Goal: Information Seeking & Learning: Learn about a topic

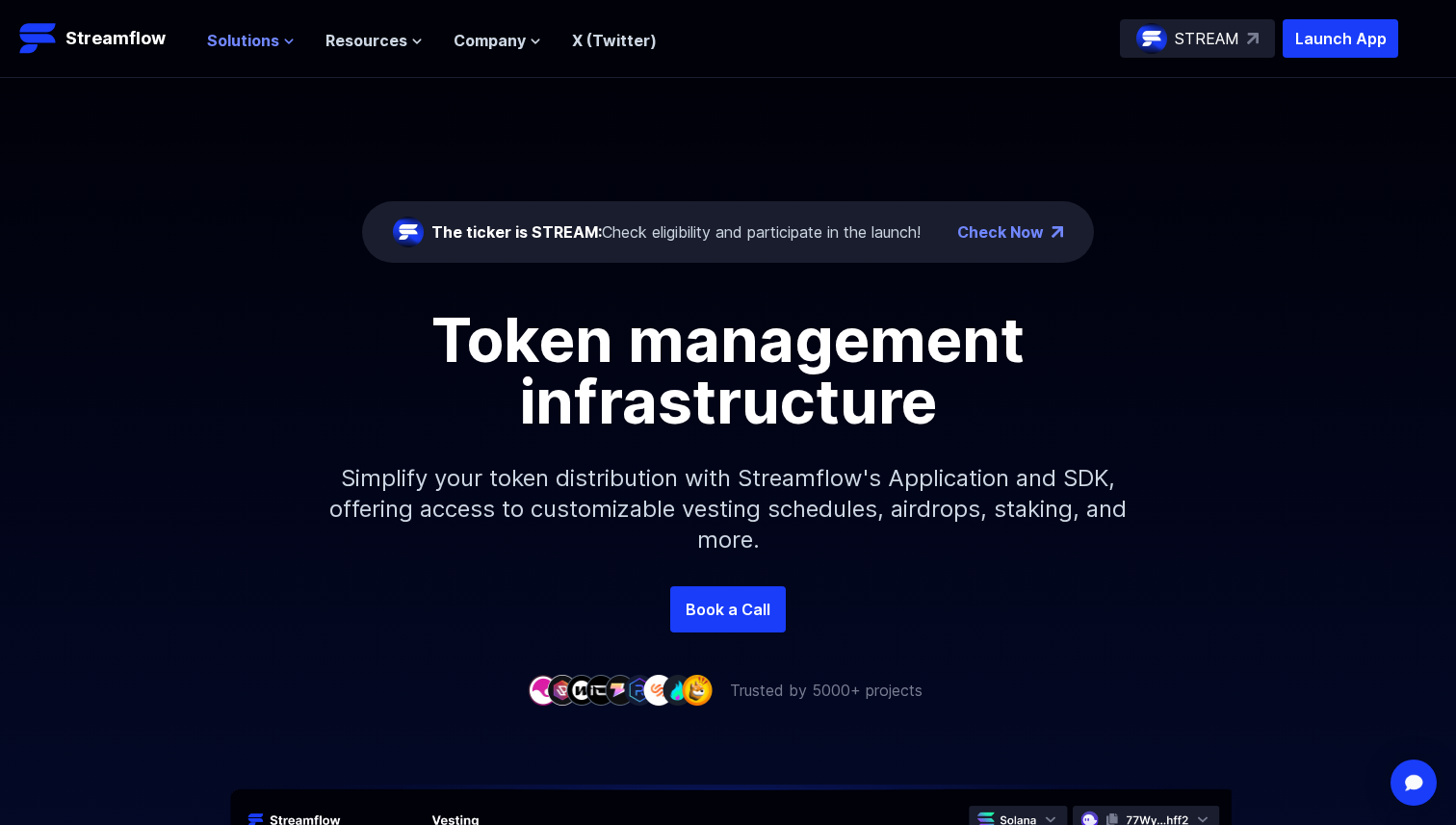
click at [278, 40] on button "Solutions" at bounding box center [251, 40] width 88 height 23
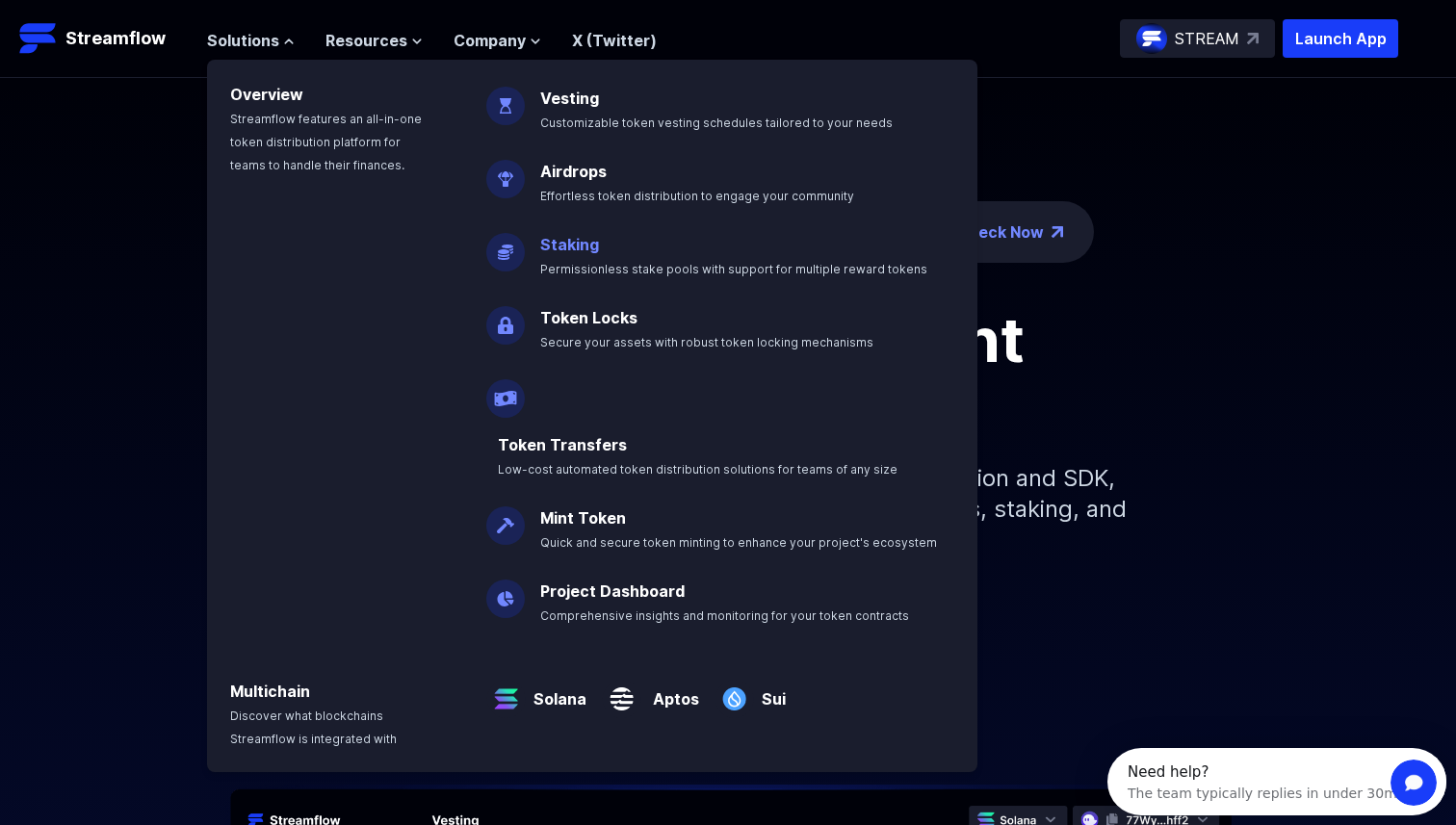
click at [574, 244] on link "Staking" at bounding box center [569, 244] width 59 height 19
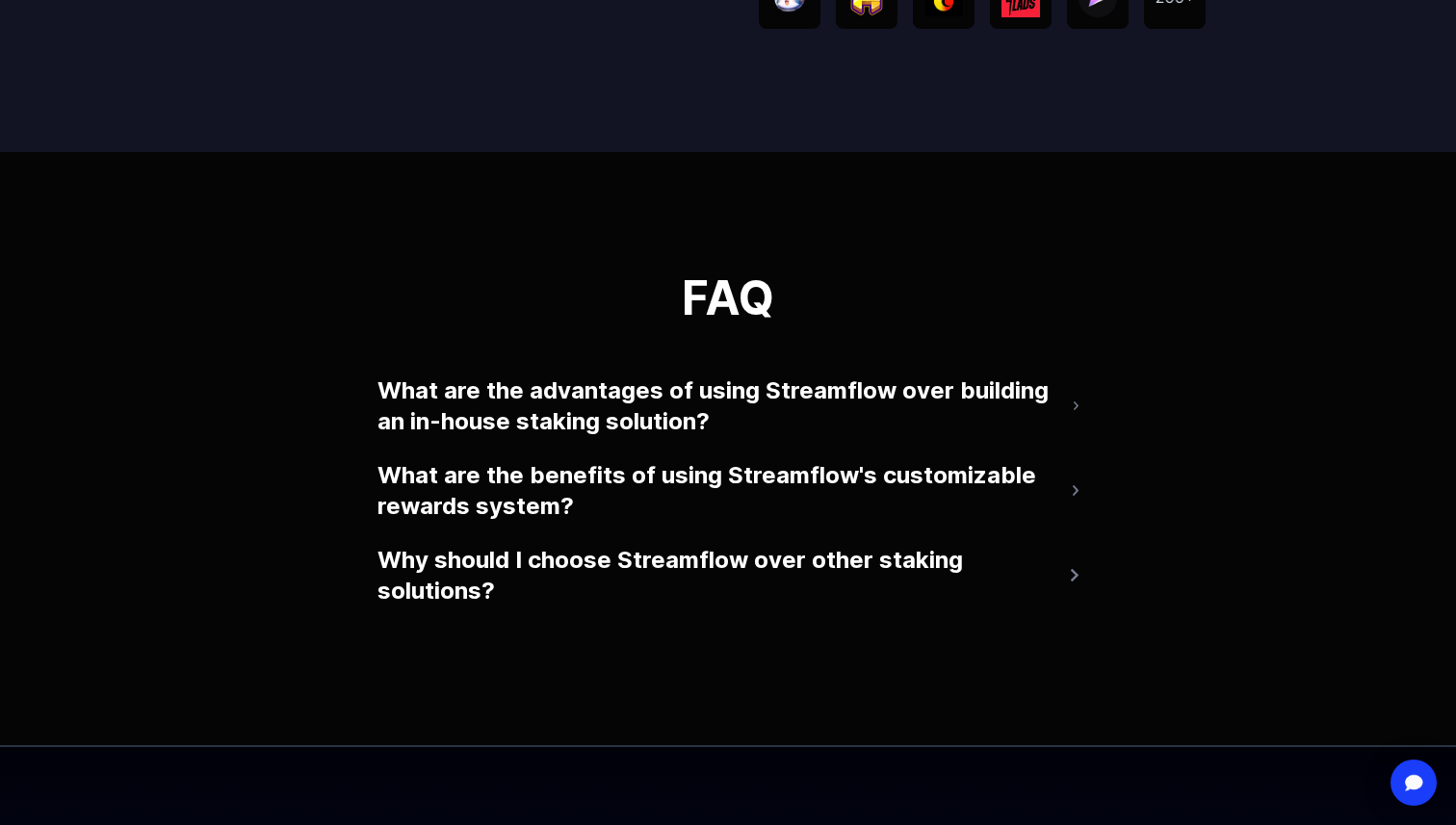
scroll to position [4039, 0]
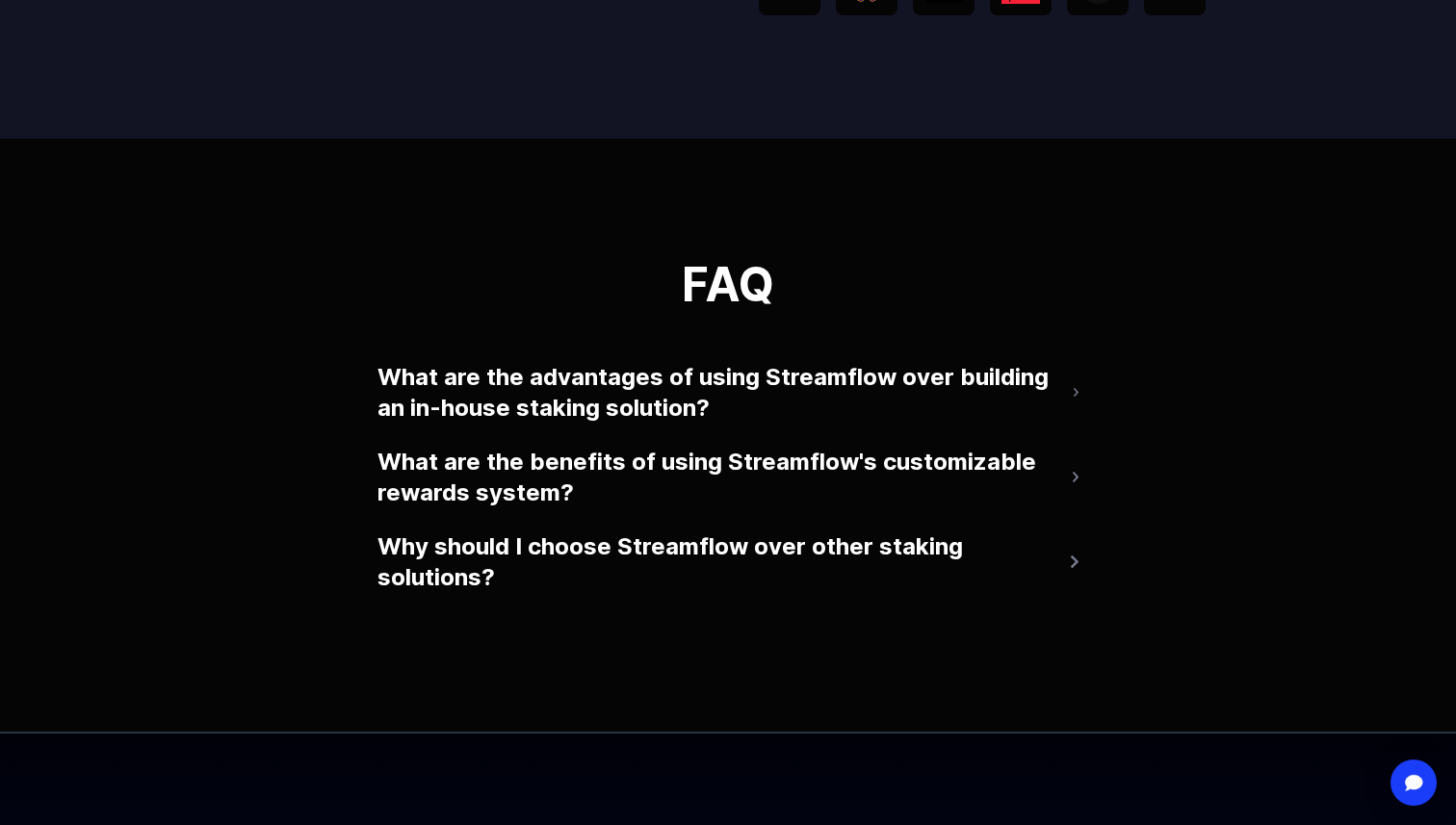
click at [719, 549] on button "Why should I choose Streamflow over other staking solutions?" at bounding box center [728, 562] width 701 height 77
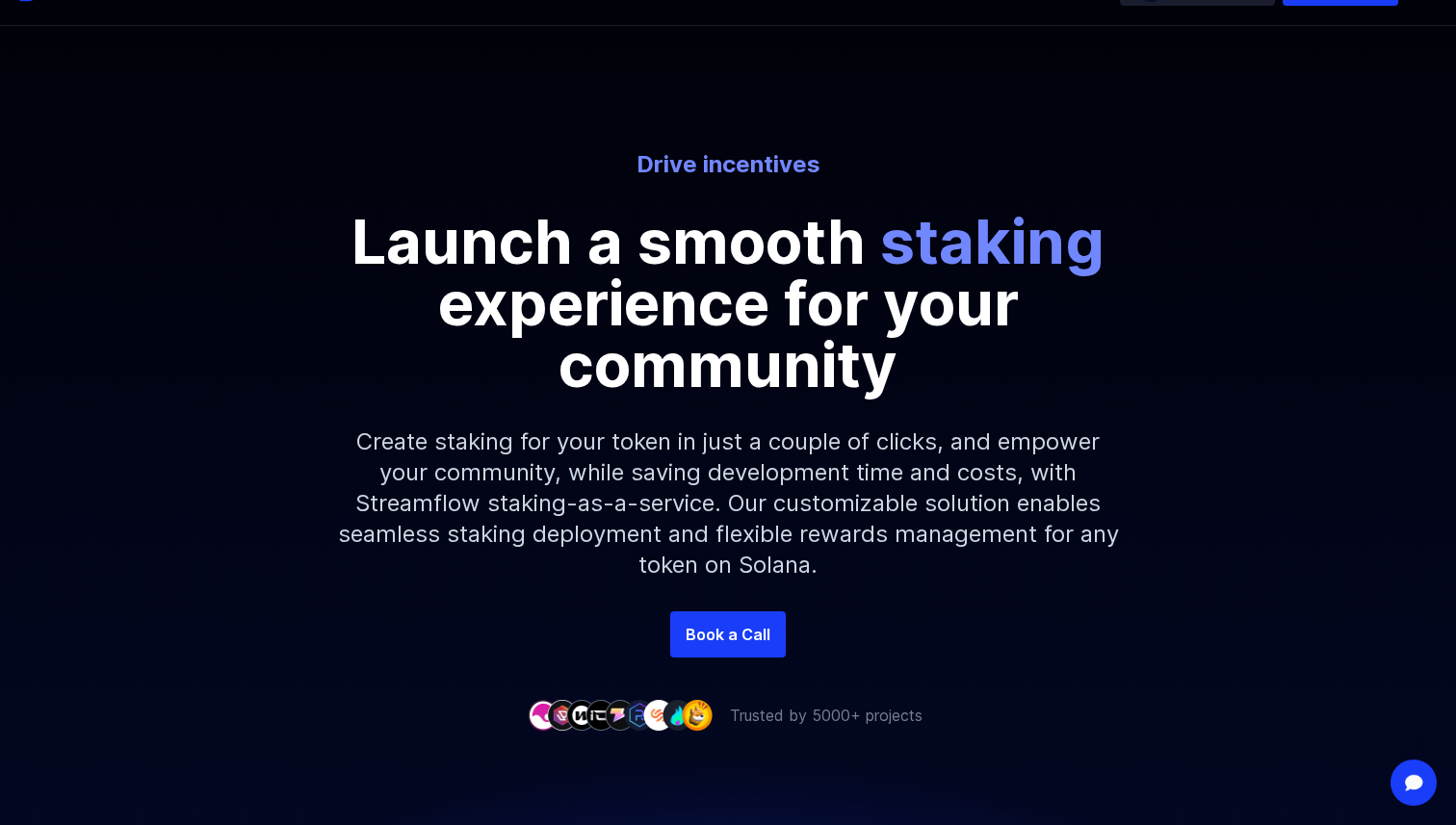
scroll to position [0, 0]
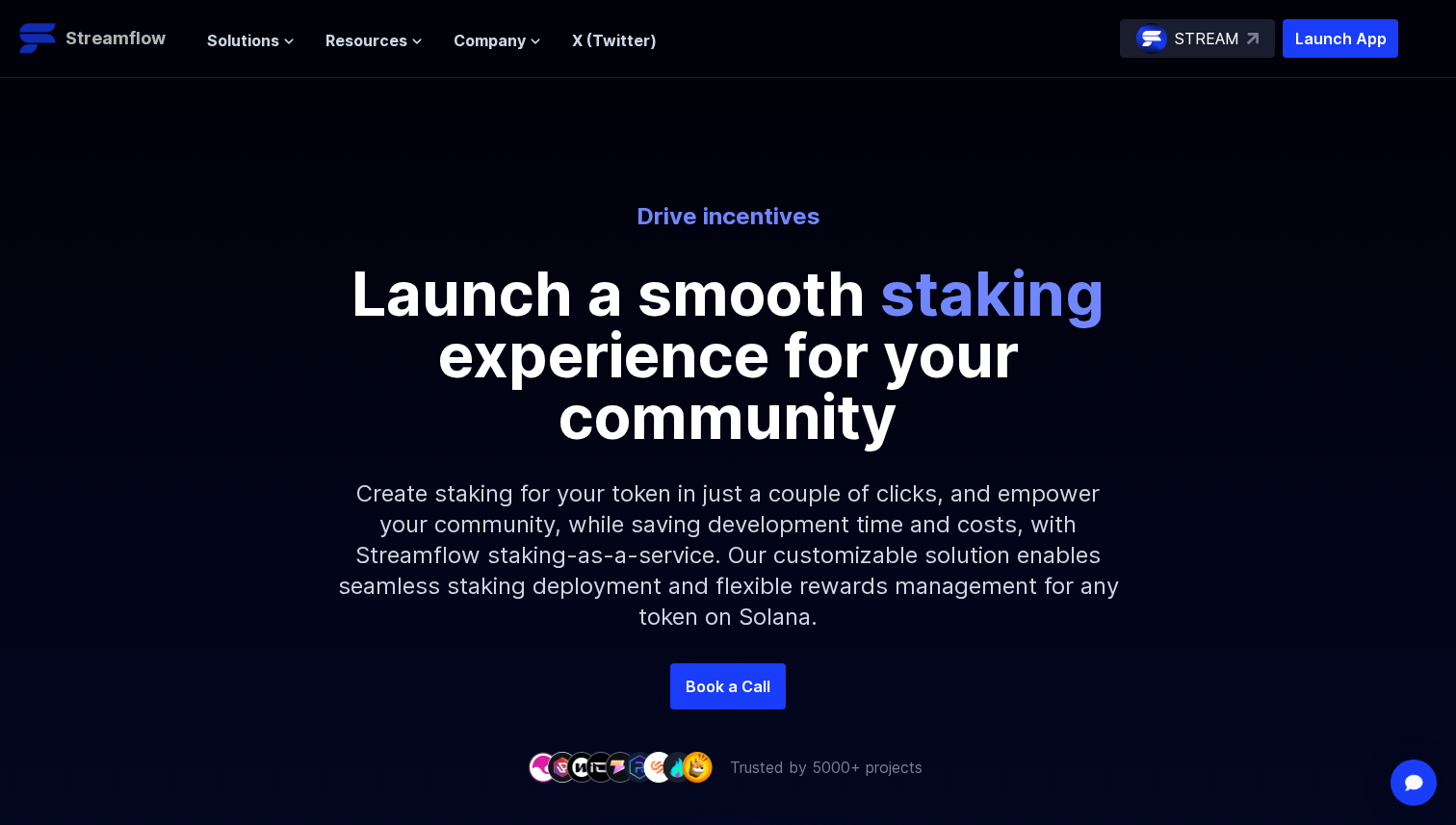
click at [21, 49] on img at bounding box center [38, 38] width 39 height 39
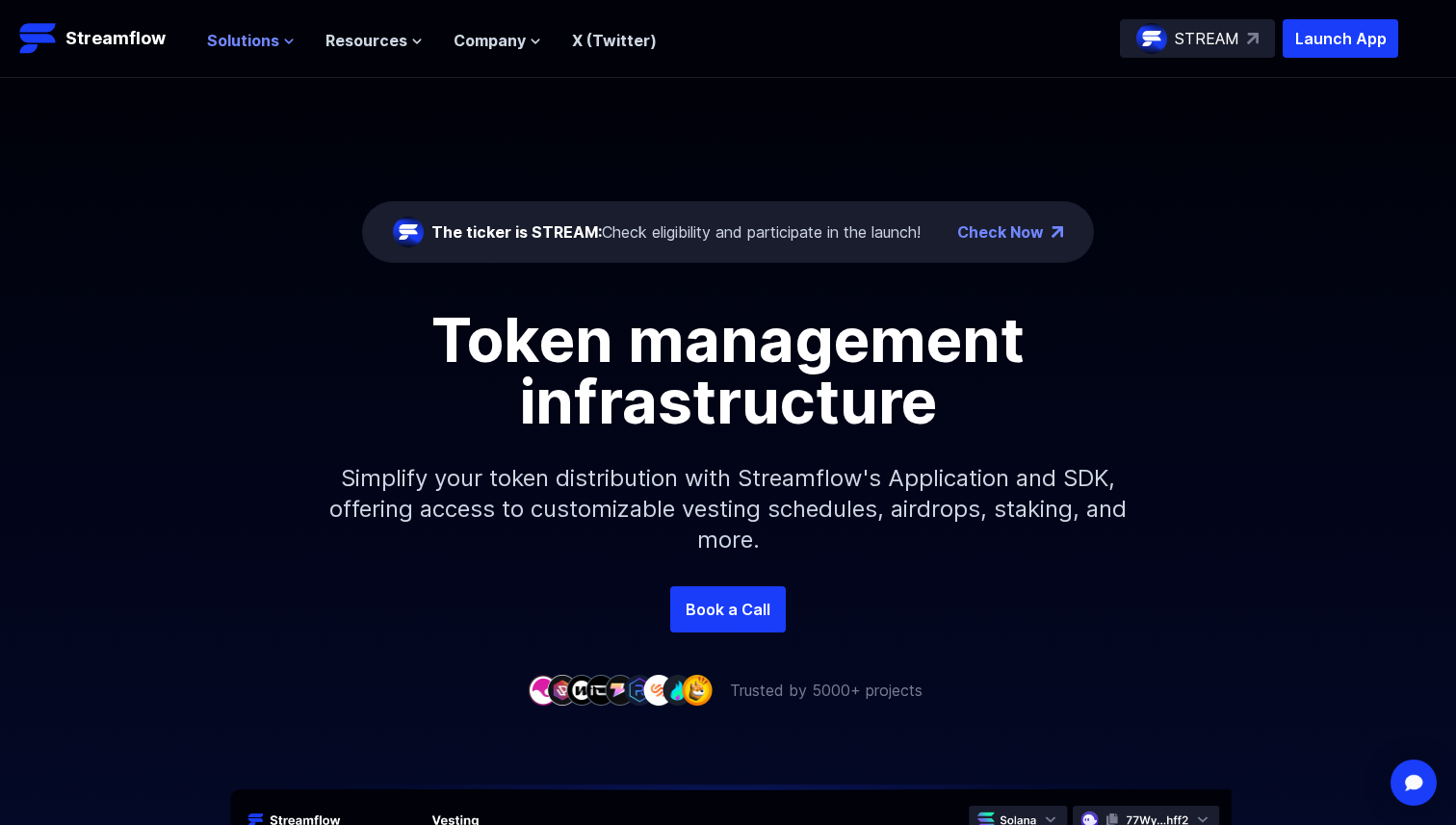
click at [248, 45] on span "Solutions" at bounding box center [243, 40] width 72 height 23
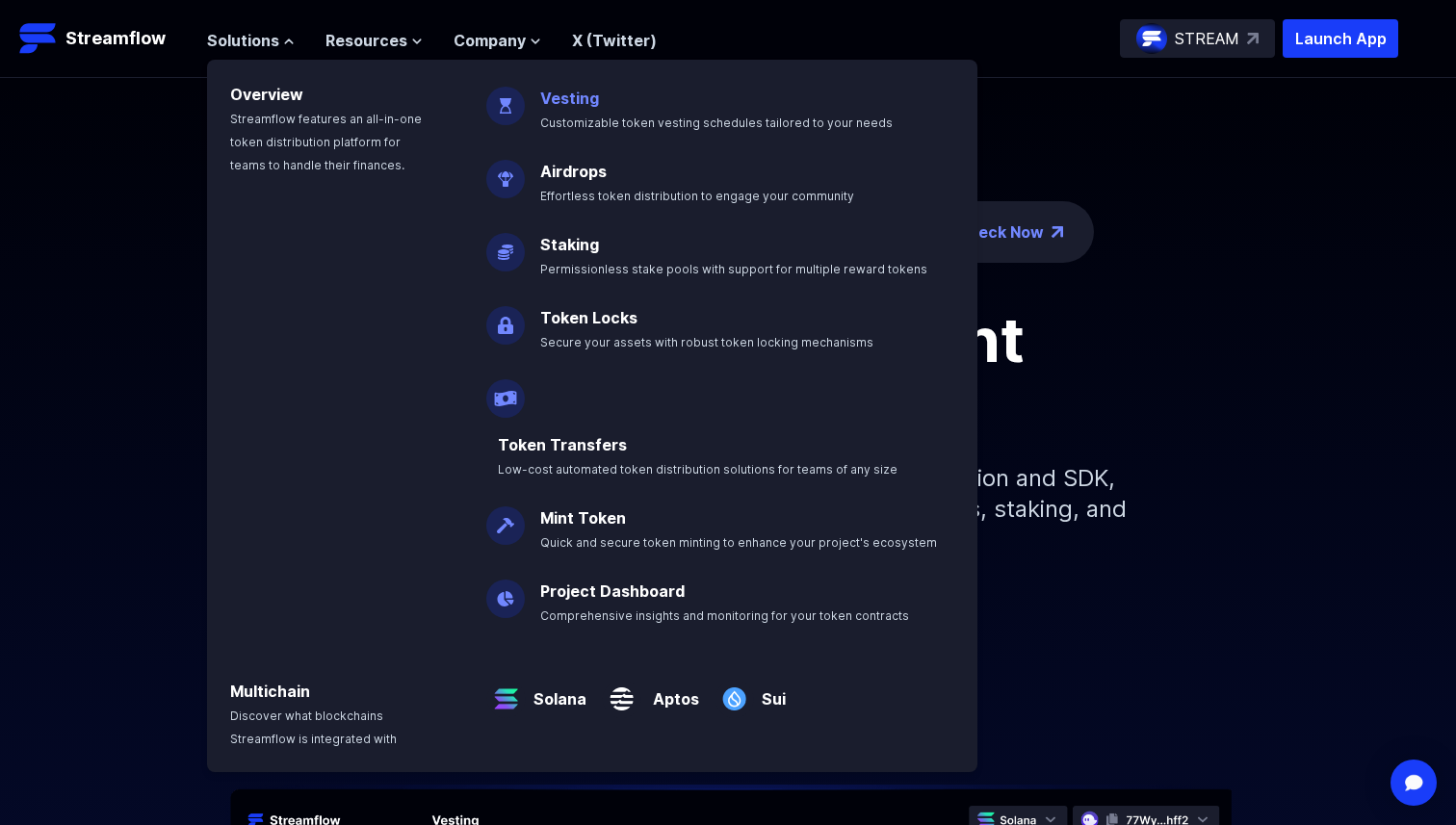
click at [555, 103] on link "Vesting" at bounding box center [569, 98] width 59 height 19
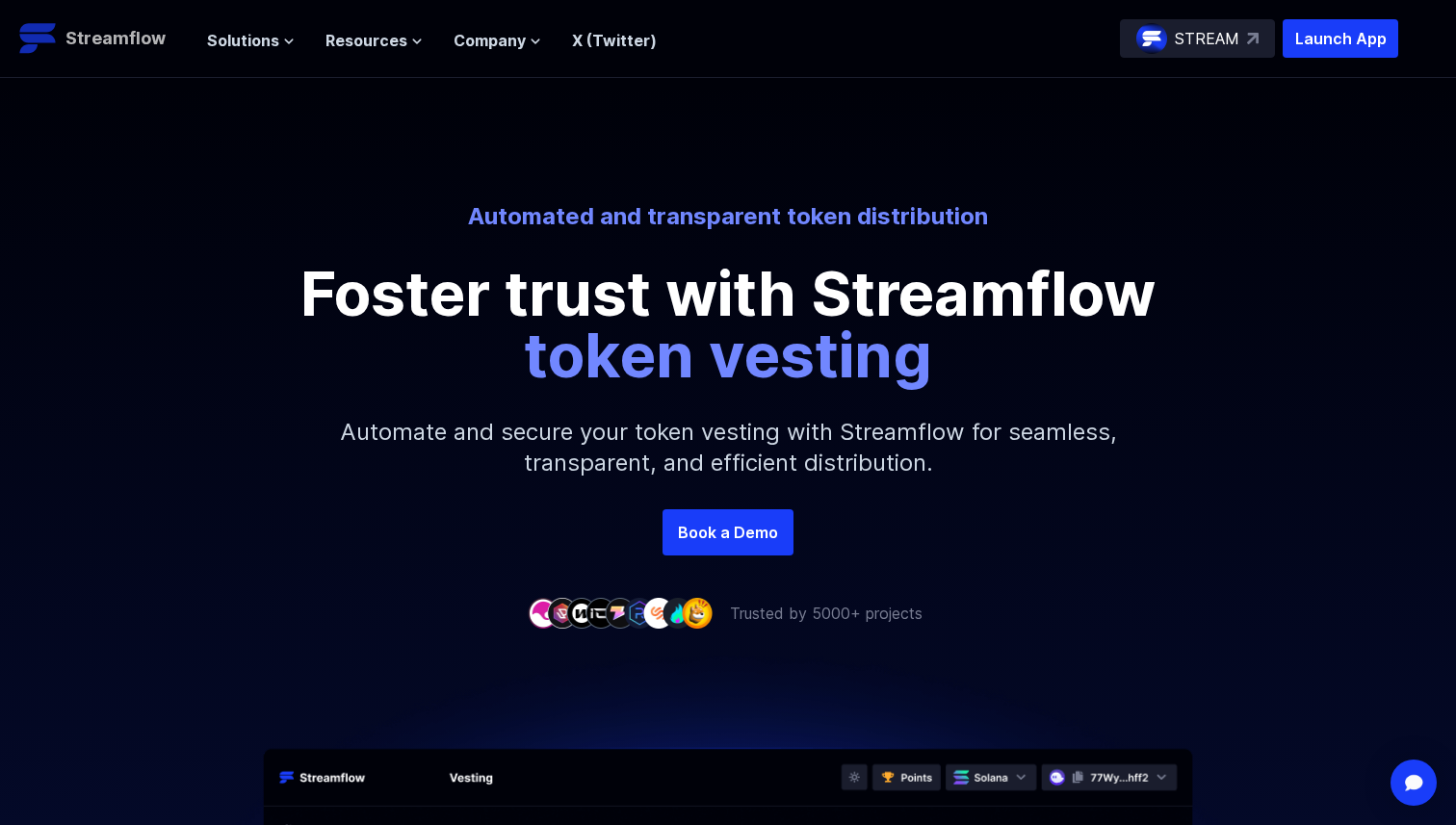
click at [40, 42] on img at bounding box center [38, 38] width 39 height 39
